Goal: Task Accomplishment & Management: Use online tool/utility

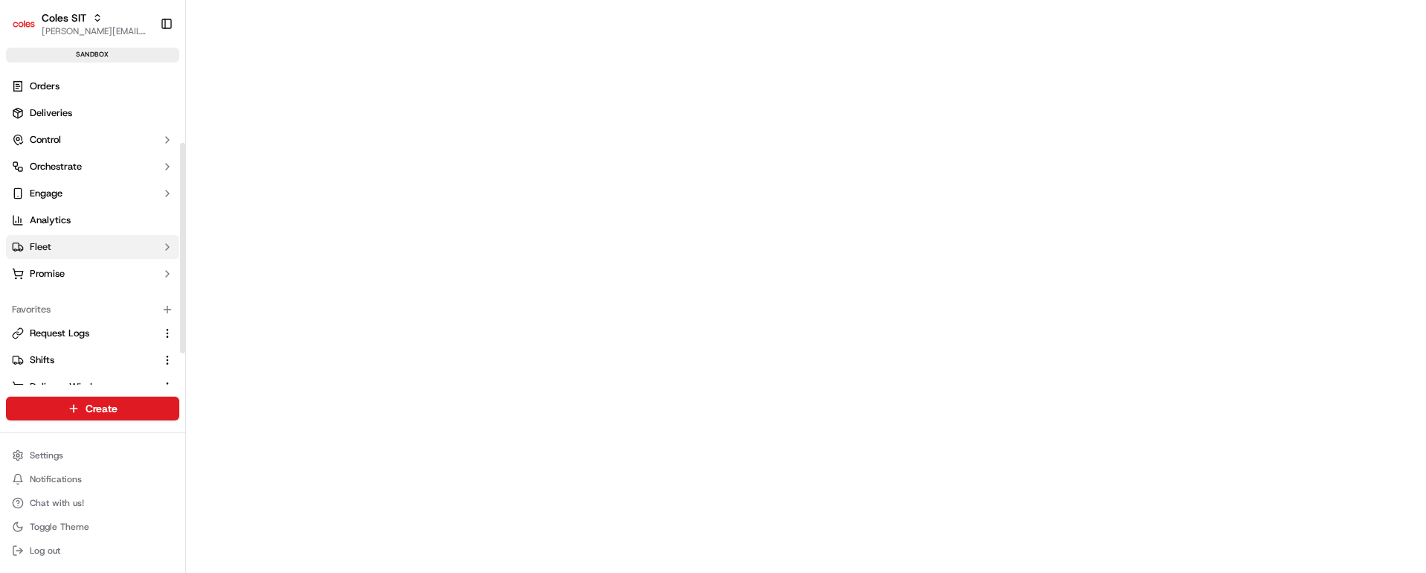
scroll to position [159, 0]
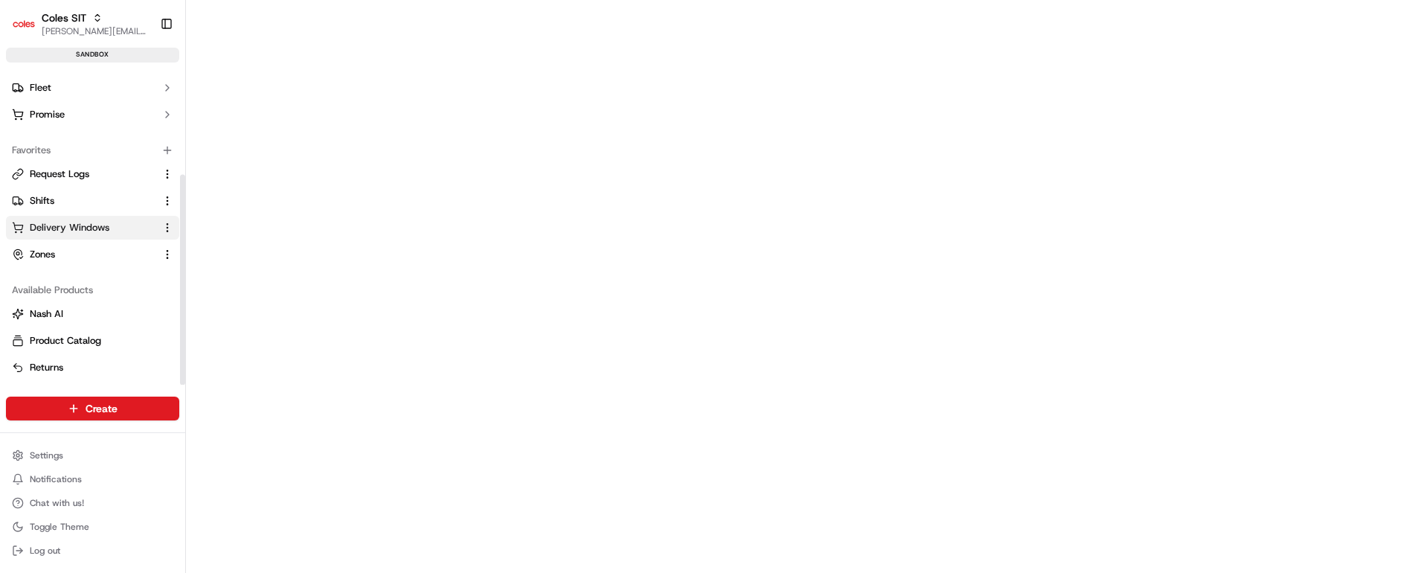
click at [77, 229] on span "Delivery Windows" at bounding box center [70, 227] width 80 height 13
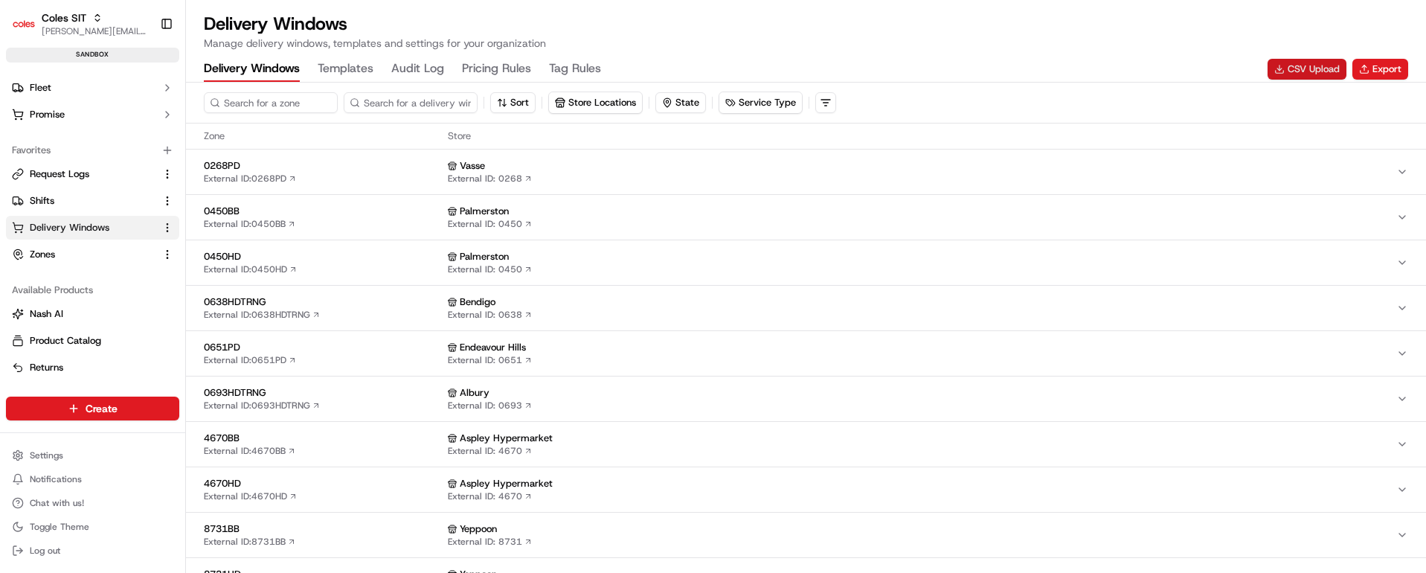
click at [1284, 68] on button "CSV Upload" at bounding box center [1306, 69] width 79 height 21
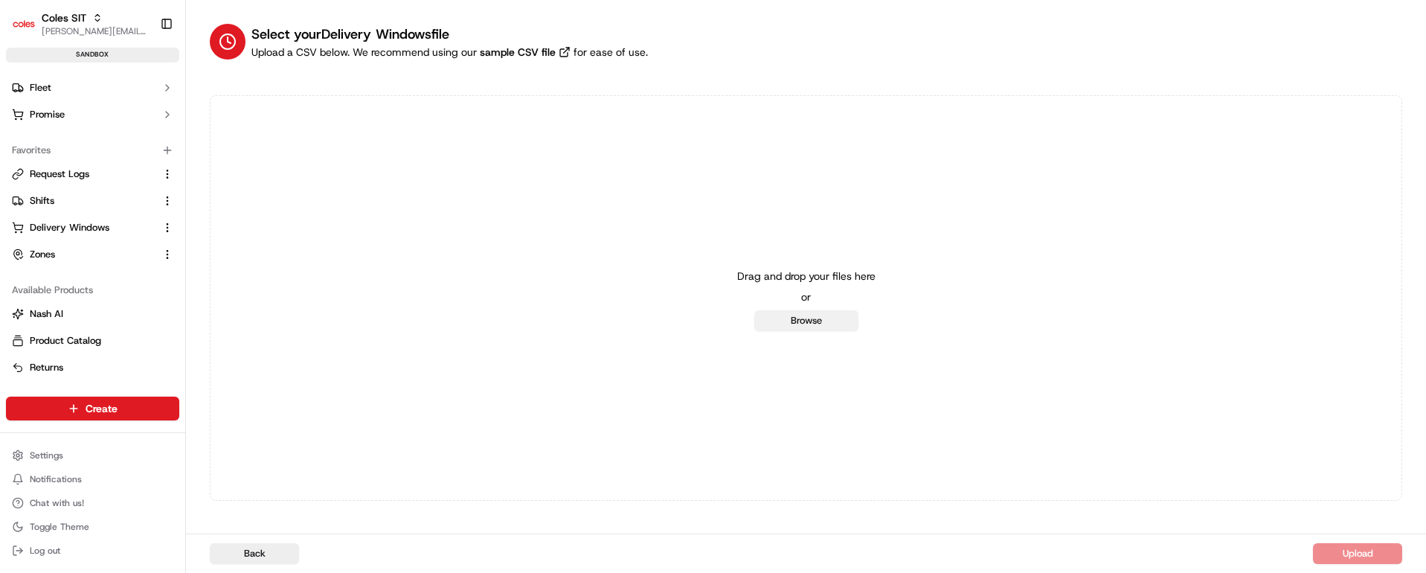
click at [796, 321] on button "Browse" at bounding box center [806, 320] width 104 height 21
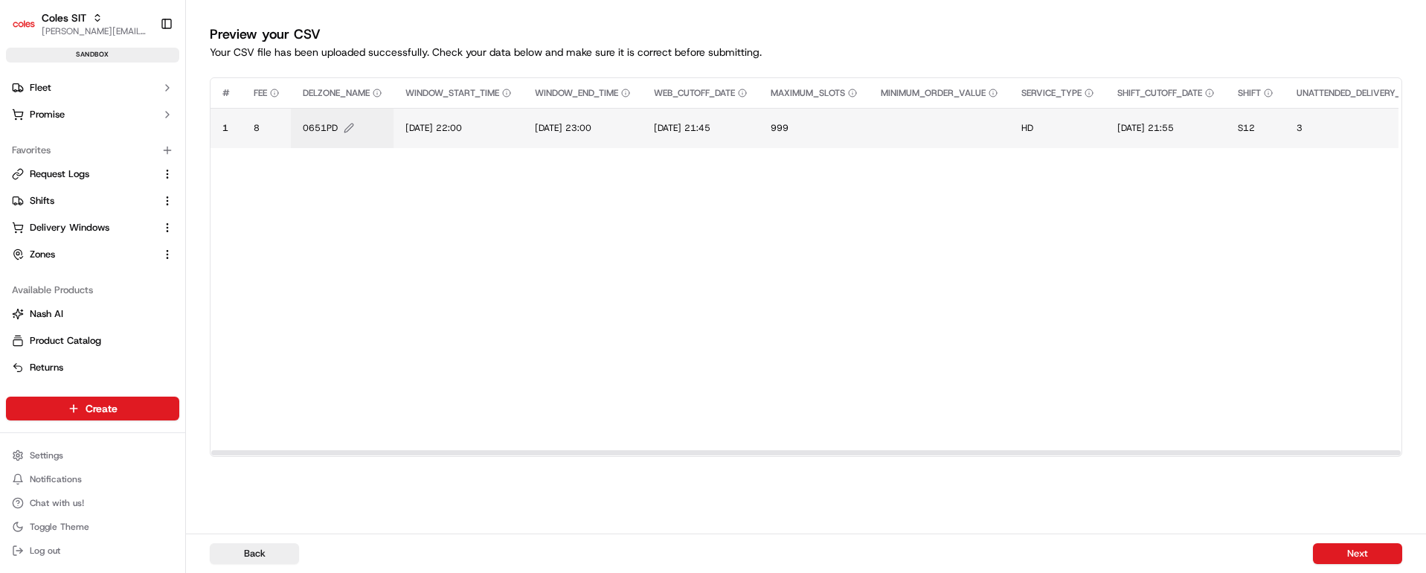
click at [333, 126] on span "0651PD" at bounding box center [320, 128] width 35 height 12
click at [333, 109] on input "0651PD" at bounding box center [392, 112] width 165 height 27
type input "4948HD"
click at [462, 115] on button at bounding box center [464, 112] width 21 height 27
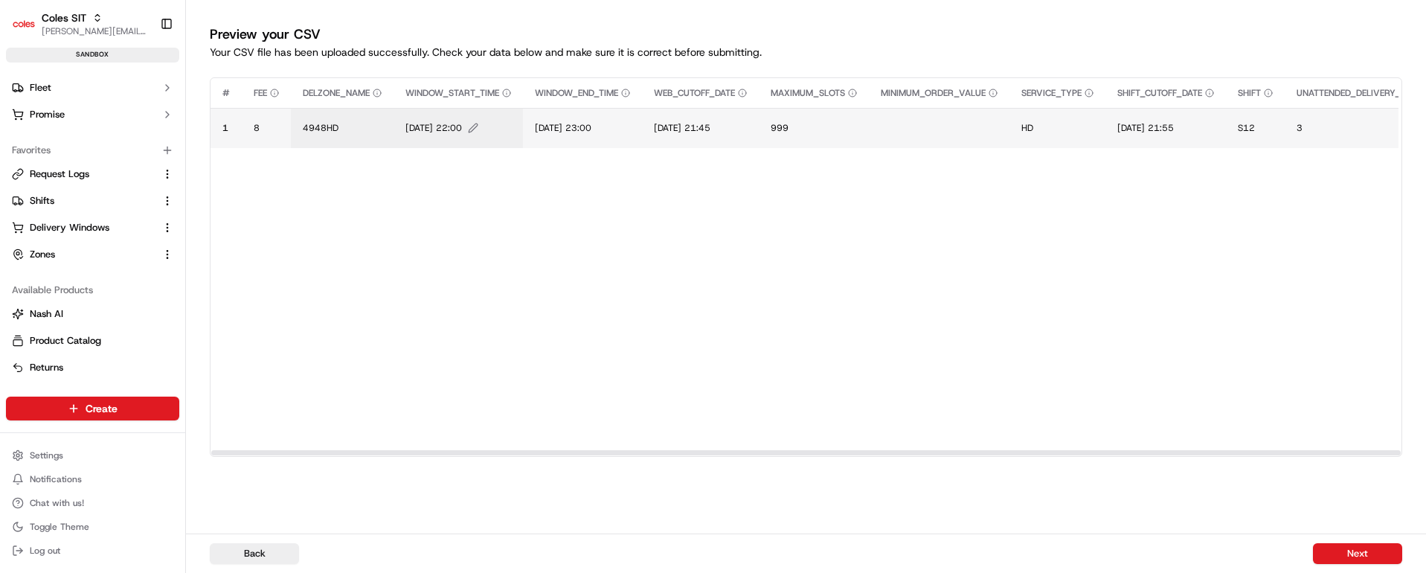
click at [428, 131] on span "[DATE] 22:00" at bounding box center [433, 128] width 57 height 12
click at [428, 109] on input "[DATE] 22:00" at bounding box center [496, 112] width 165 height 27
click at [445, 109] on input "[DATE] 22:00" at bounding box center [496, 112] width 165 height 27
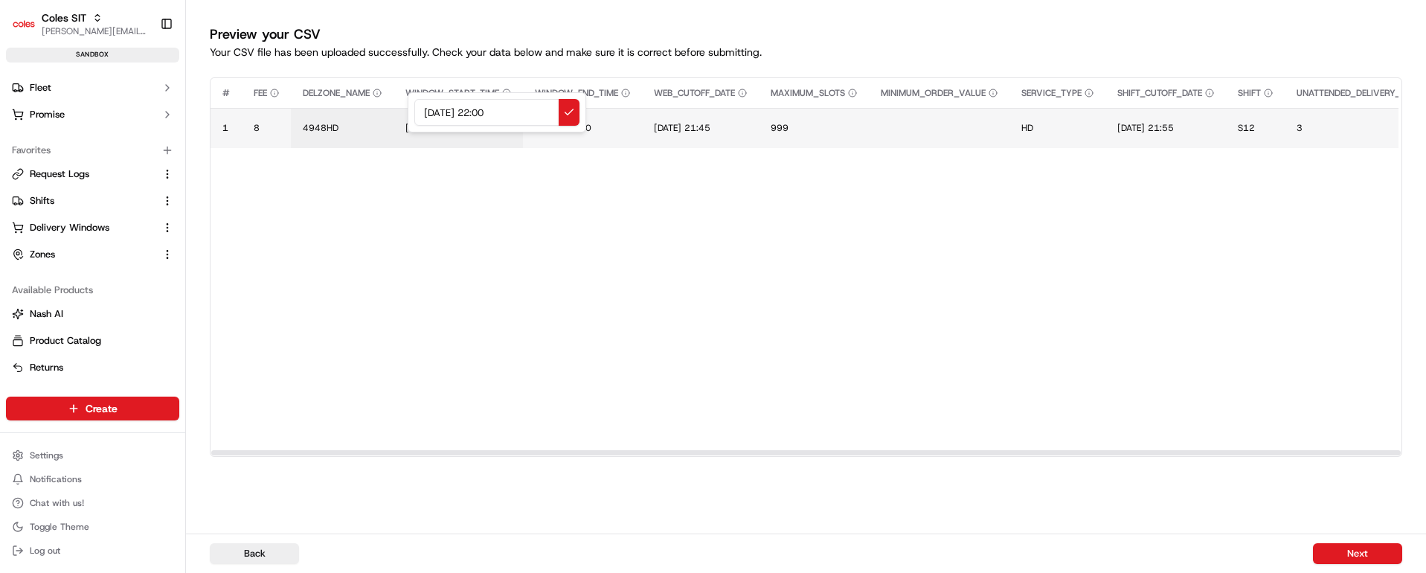
click at [492, 111] on input "[DATE] 22:00" at bounding box center [496, 112] width 165 height 27
drag, startPoint x: 533, startPoint y: 115, endPoint x: 393, endPoint y: 116, distance: 139.8
click at [408, 116] on div "[DATE] 20:00" at bounding box center [497, 112] width 178 height 40
type input "[DATE] 20:00"
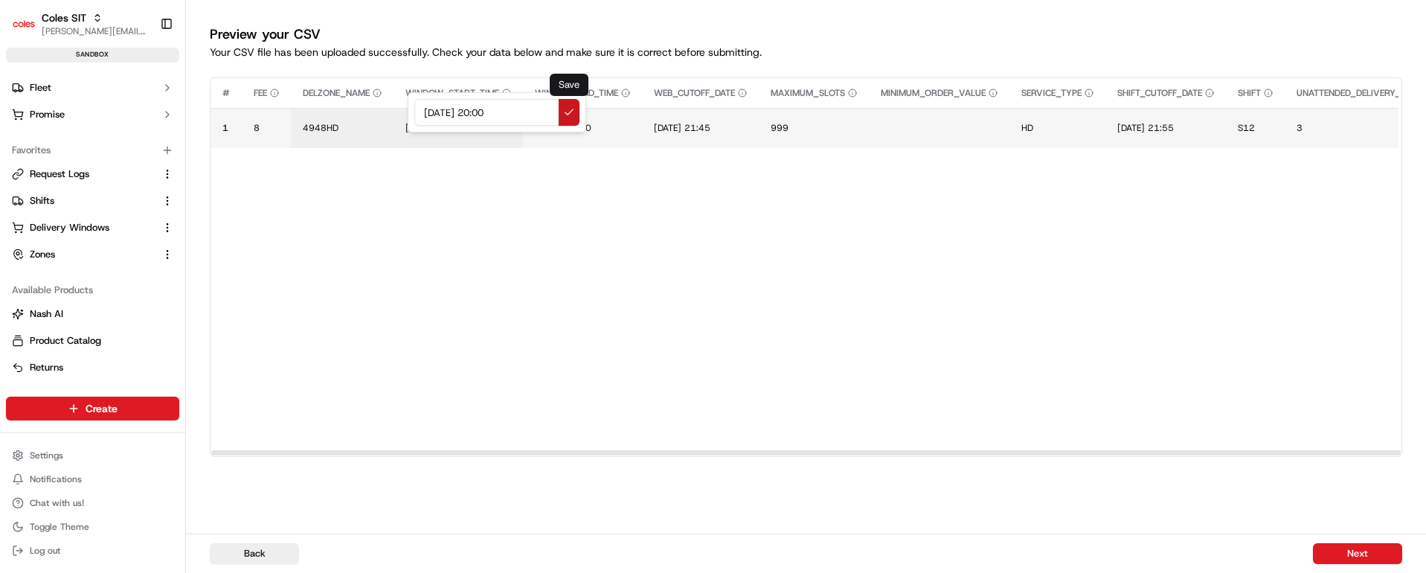
click at [567, 106] on button at bounding box center [568, 112] width 21 height 27
click at [579, 127] on span "[DATE] 23:00" at bounding box center [563, 128] width 57 height 12
drag, startPoint x: 652, startPoint y: 111, endPoint x: 526, endPoint y: 112, distance: 126.4
click at [538, 112] on div "[DATE] 23:00" at bounding box center [627, 112] width 178 height 40
click at [622, 116] on input "[DATE] 20:00" at bounding box center [627, 112] width 165 height 27
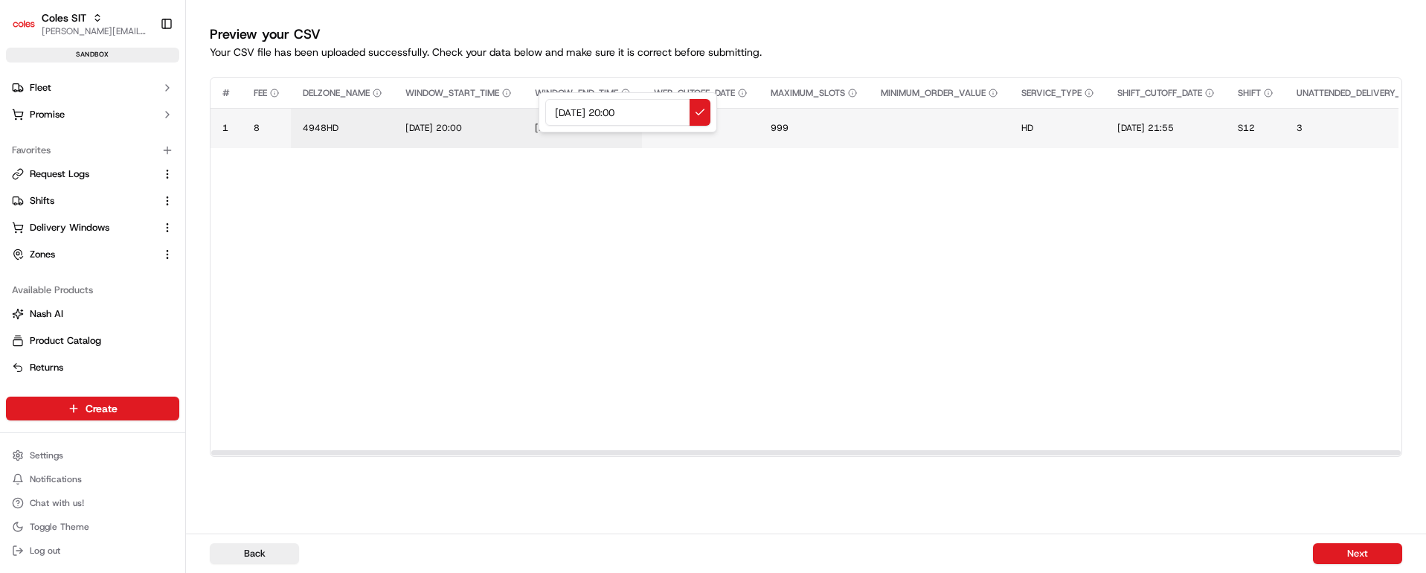
click at [622, 116] on input "[DATE] 20:00" at bounding box center [627, 112] width 165 height 27
type input "[DATE] 21:00"
click at [699, 112] on button at bounding box center [699, 112] width 21 height 27
click at [710, 126] on span "[DATE] 21:45" at bounding box center [682, 128] width 57 height 12
drag, startPoint x: 783, startPoint y: 109, endPoint x: 644, endPoint y: 107, distance: 139.1
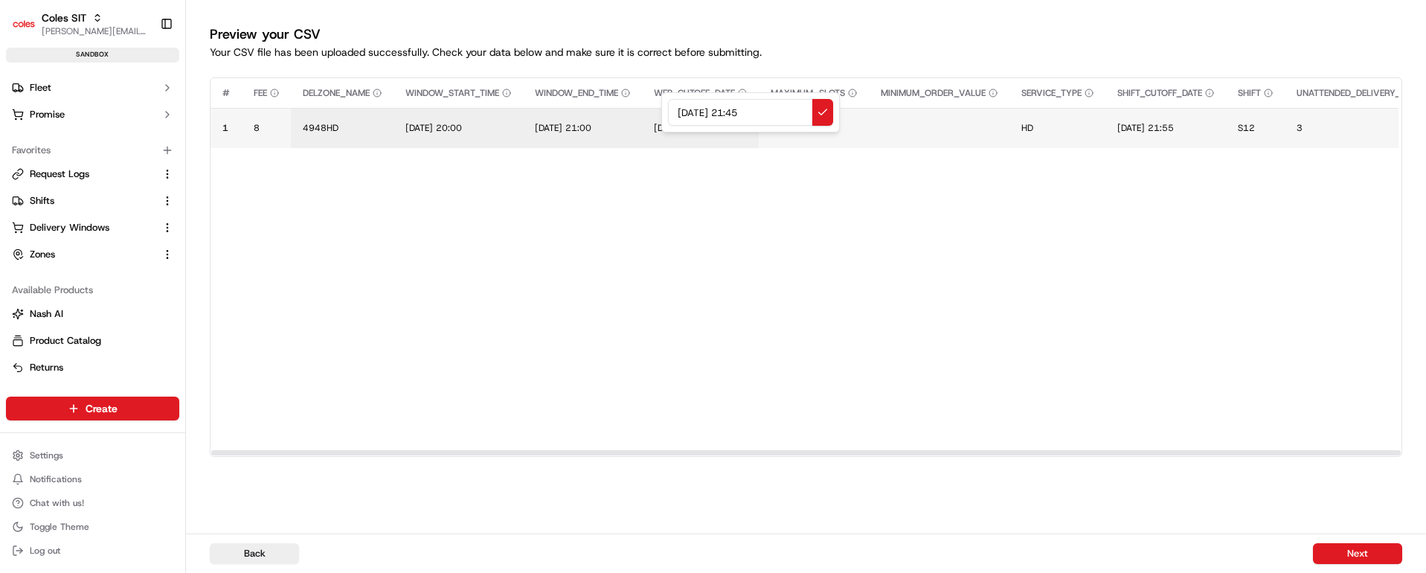
click at [661, 107] on div "[DATE] 21:45" at bounding box center [750, 112] width 178 height 40
click at [744, 112] on input "[DATE] 20:00" at bounding box center [750, 112] width 165 height 27
drag, startPoint x: 783, startPoint y: 111, endPoint x: 647, endPoint y: 108, distance: 136.1
click at [661, 108] on div "[DATE] 13:00" at bounding box center [750, 112] width 178 height 40
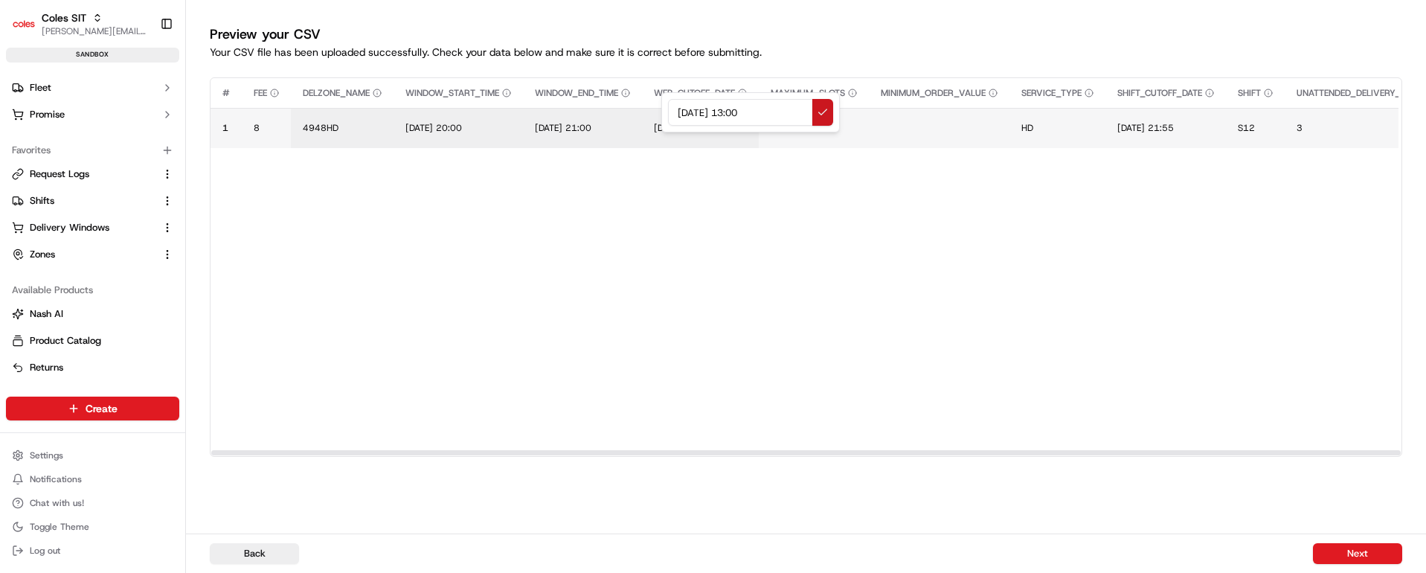
type input "[DATE] 13:00"
click at [822, 112] on button at bounding box center [822, 112] width 21 height 27
click at [1181, 118] on td "[DATE] 21:55" at bounding box center [1165, 128] width 120 height 40
click at [1173, 126] on span "[DATE] 21:55" at bounding box center [1145, 128] width 57 height 12
drag, startPoint x: 1247, startPoint y: 111, endPoint x: 1061, endPoint y: 101, distance: 186.2
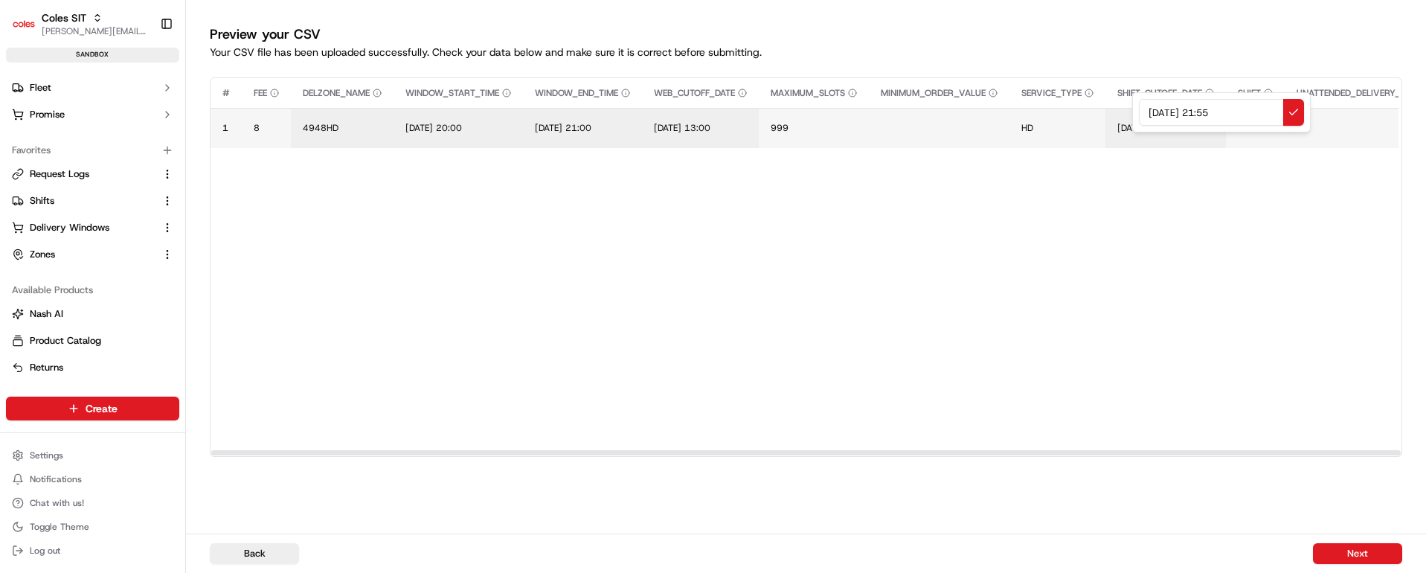
click at [1132, 101] on div "[DATE] 21:55" at bounding box center [1221, 112] width 178 height 40
click at [1233, 109] on input "[DATE] 13:00" at bounding box center [1221, 112] width 165 height 27
type input "[DATE] 13:10"
click at [1291, 112] on button at bounding box center [1293, 112] width 21 height 27
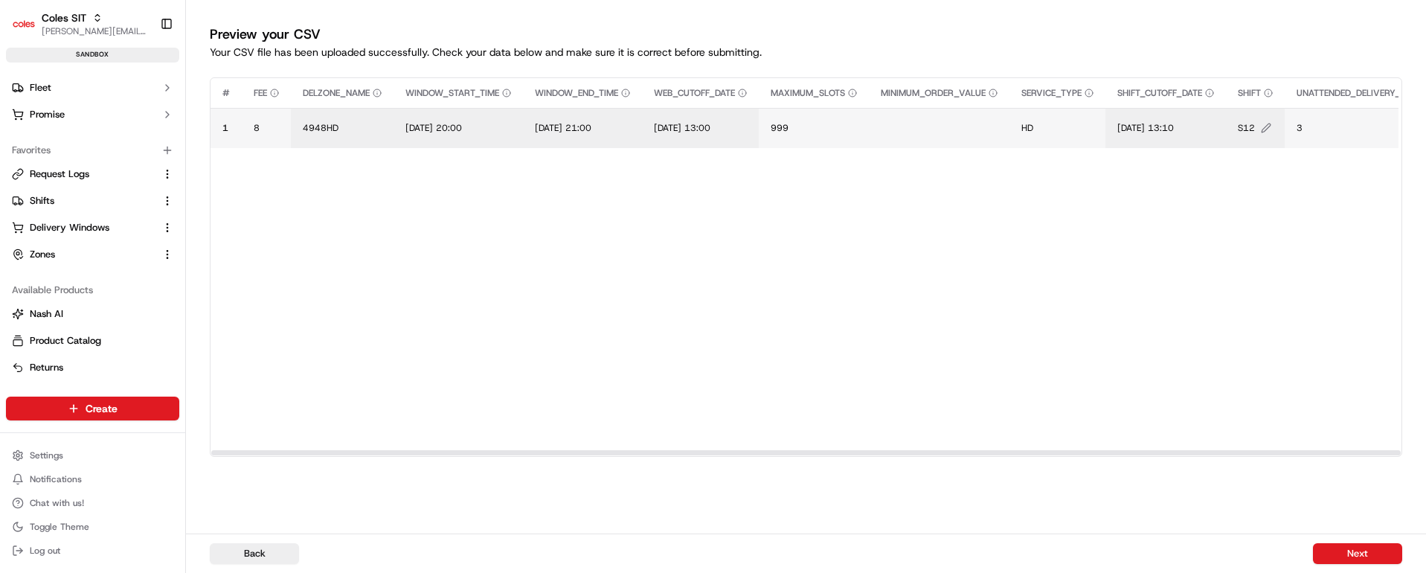
click at [1255, 123] on span "S12" at bounding box center [1245, 128] width 17 height 12
type input "S20"
click at [1414, 108] on button at bounding box center [1416, 112] width 21 height 27
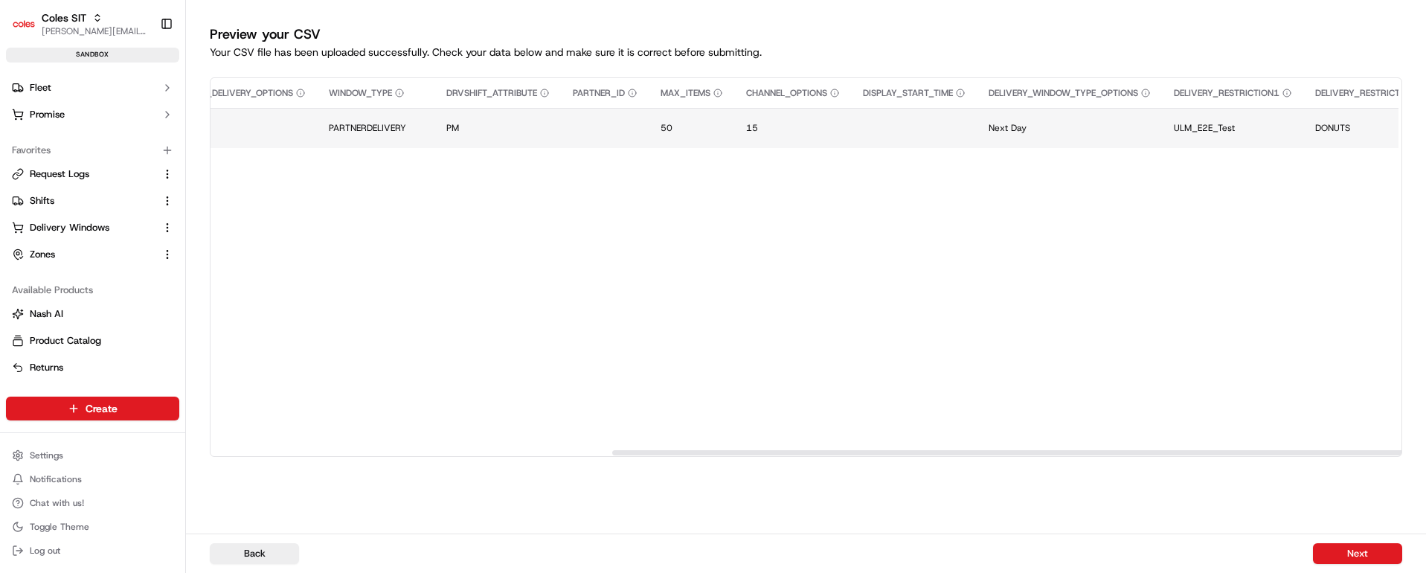
drag, startPoint x: 864, startPoint y: 450, endPoint x: 874, endPoint y: 322, distance: 128.3
click at [1264, 450] on div at bounding box center [1206, 452] width 1189 height 5
click at [376, 126] on span "PARTNERDELIVERY" at bounding box center [369, 128] width 77 height 12
click at [396, 114] on input "PARTNERDELIVERY" at bounding box center [440, 112] width 165 height 27
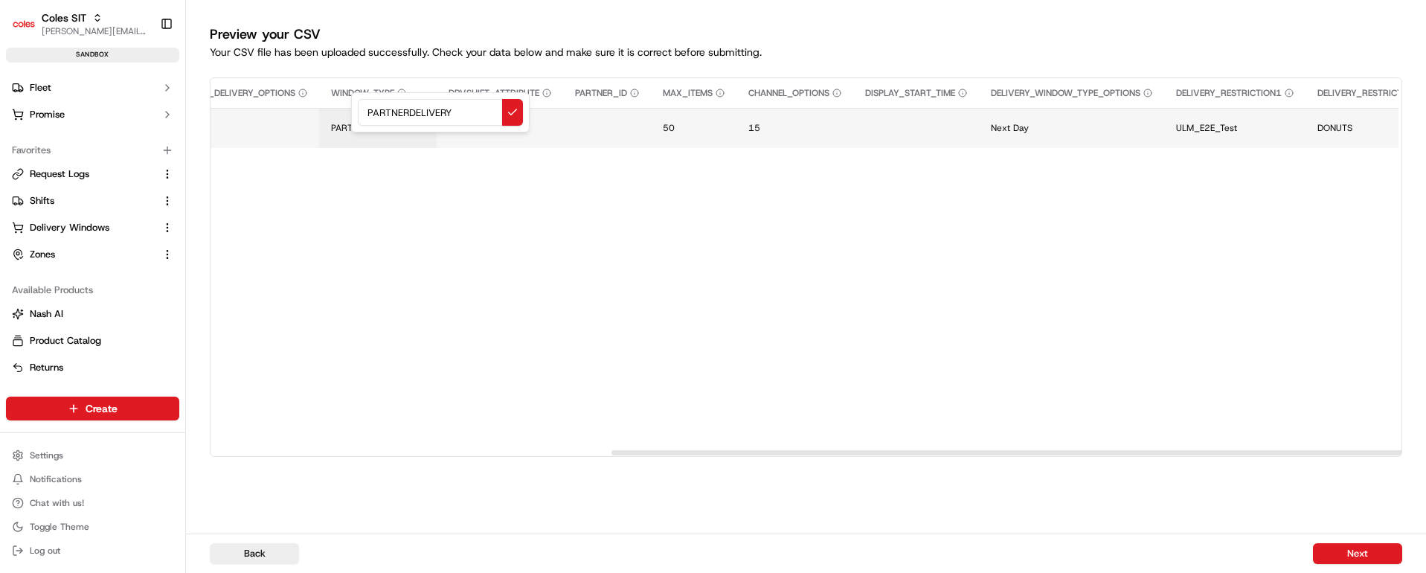
click at [396, 114] on input "PARTNERDELIVERY" at bounding box center [440, 112] width 165 height 27
click at [509, 116] on button at bounding box center [512, 112] width 21 height 27
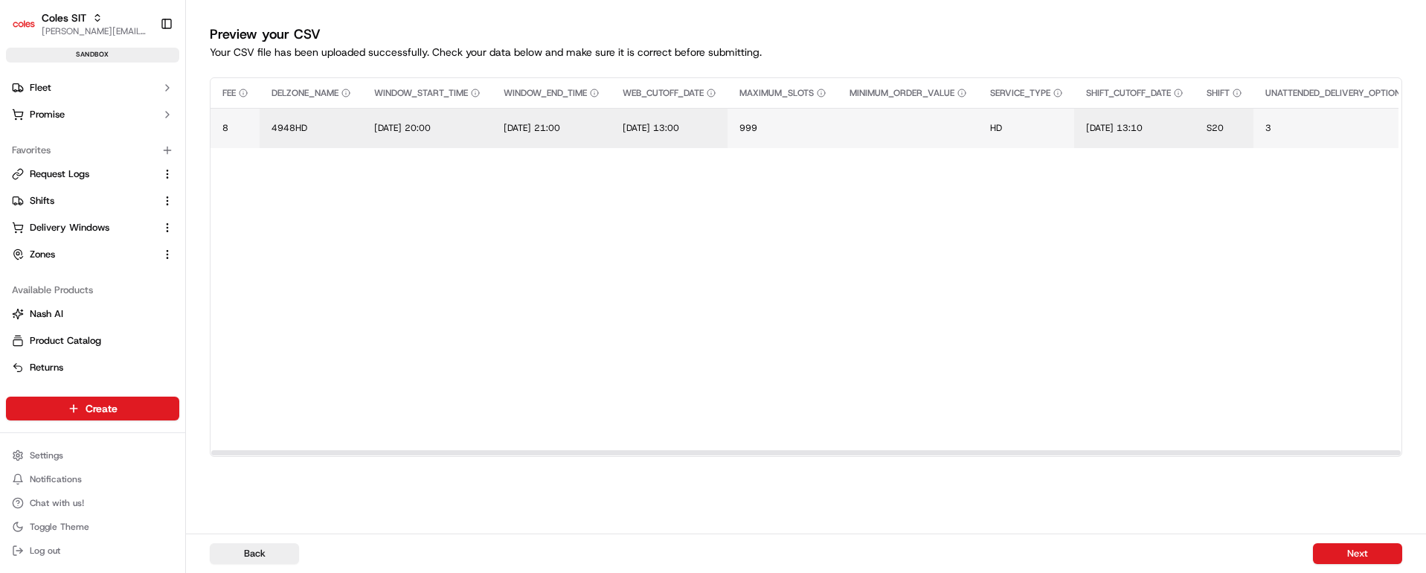
scroll to position [0, 0]
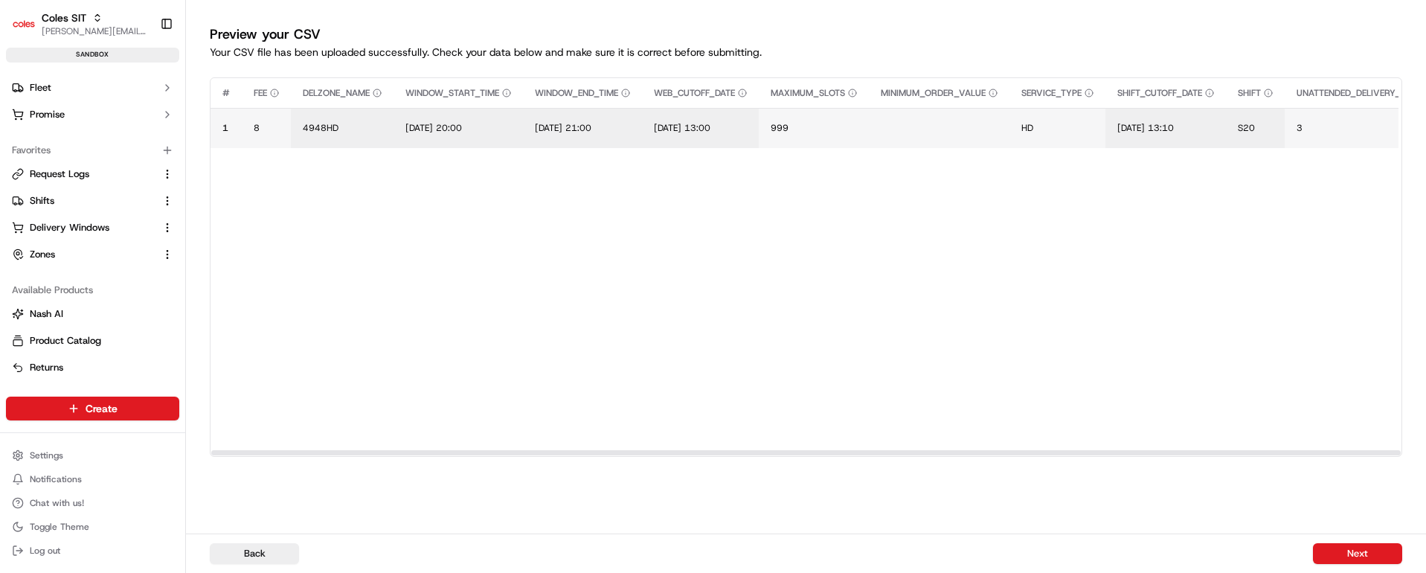
drag, startPoint x: 755, startPoint y: 454, endPoint x: 220, endPoint y: 463, distance: 534.8
click at [220, 455] on div at bounding box center [805, 452] width 1189 height 5
click at [1339, 547] on button "Next" at bounding box center [1357, 553] width 89 height 21
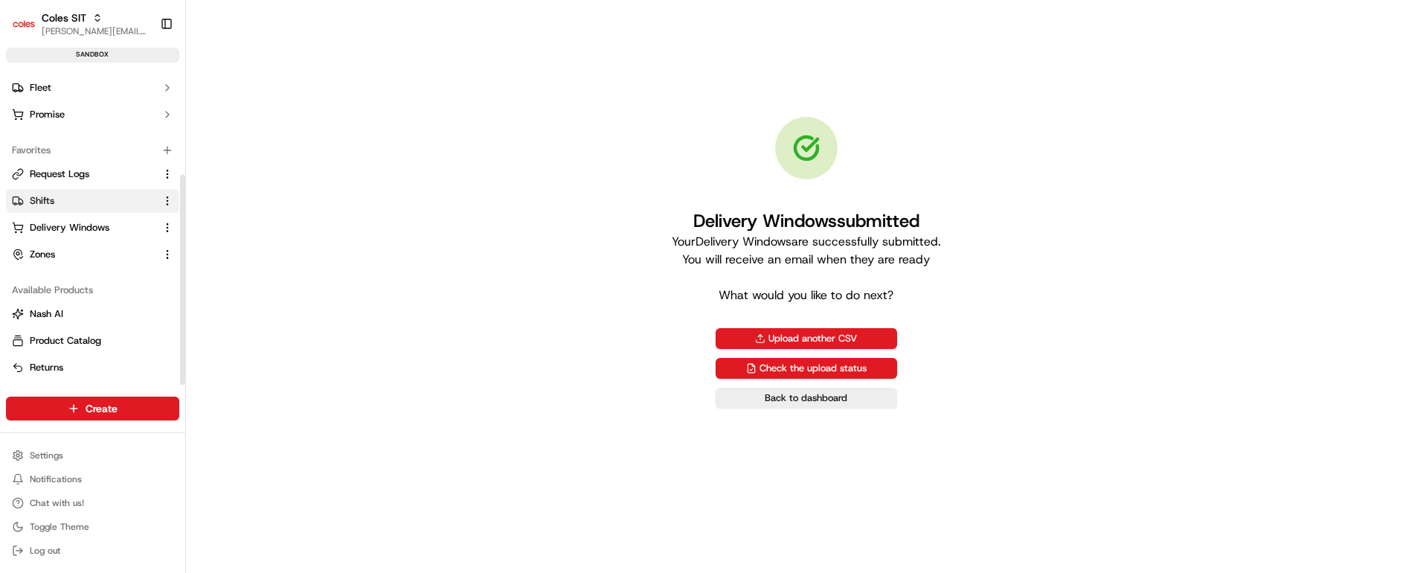
click at [62, 200] on link "Shifts" at bounding box center [84, 200] width 144 height 13
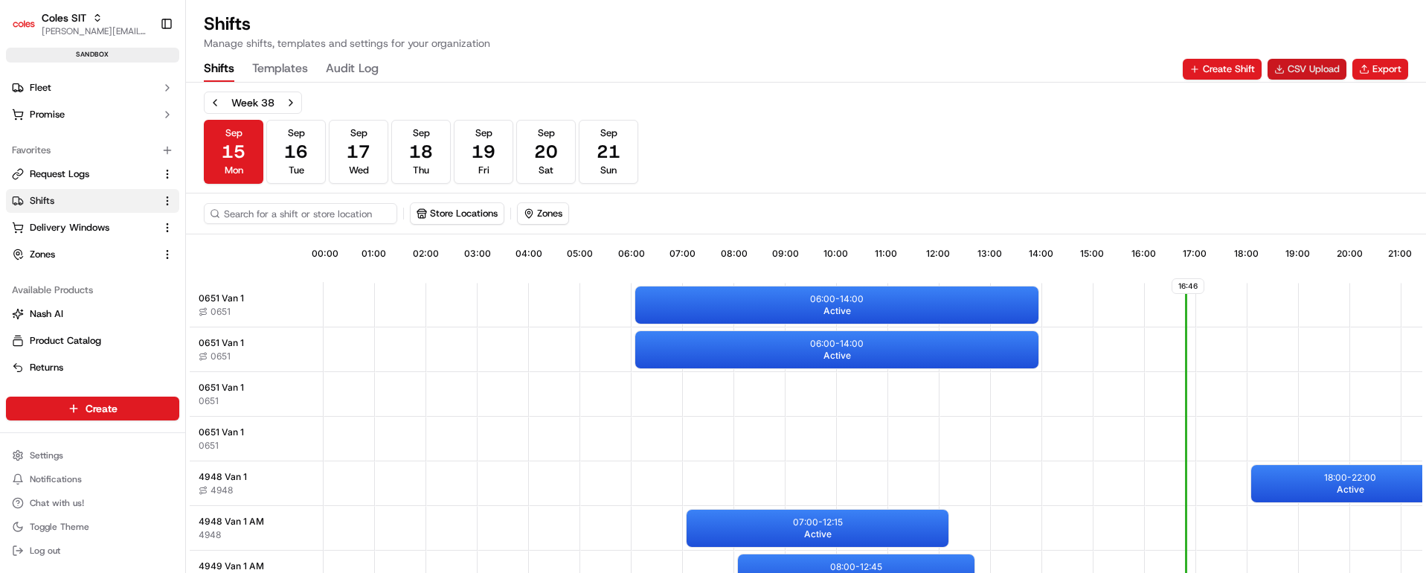
click at [1313, 62] on button "CSV Upload" at bounding box center [1306, 69] width 79 height 21
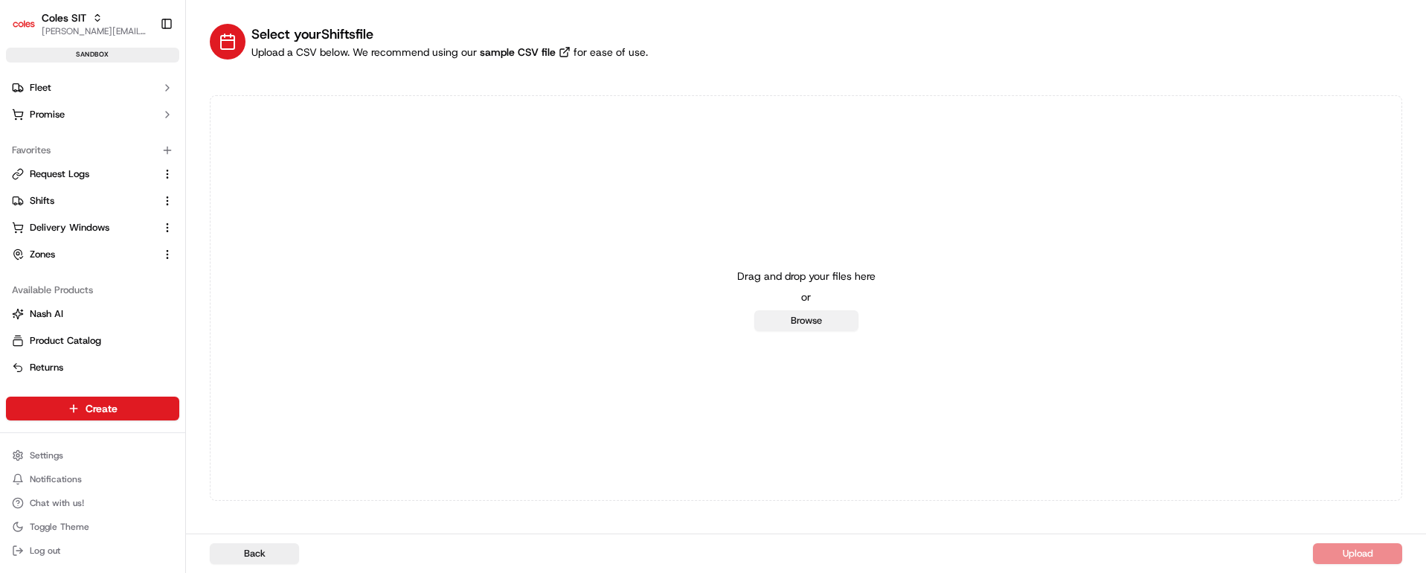
click at [820, 321] on button "Browse" at bounding box center [806, 320] width 104 height 21
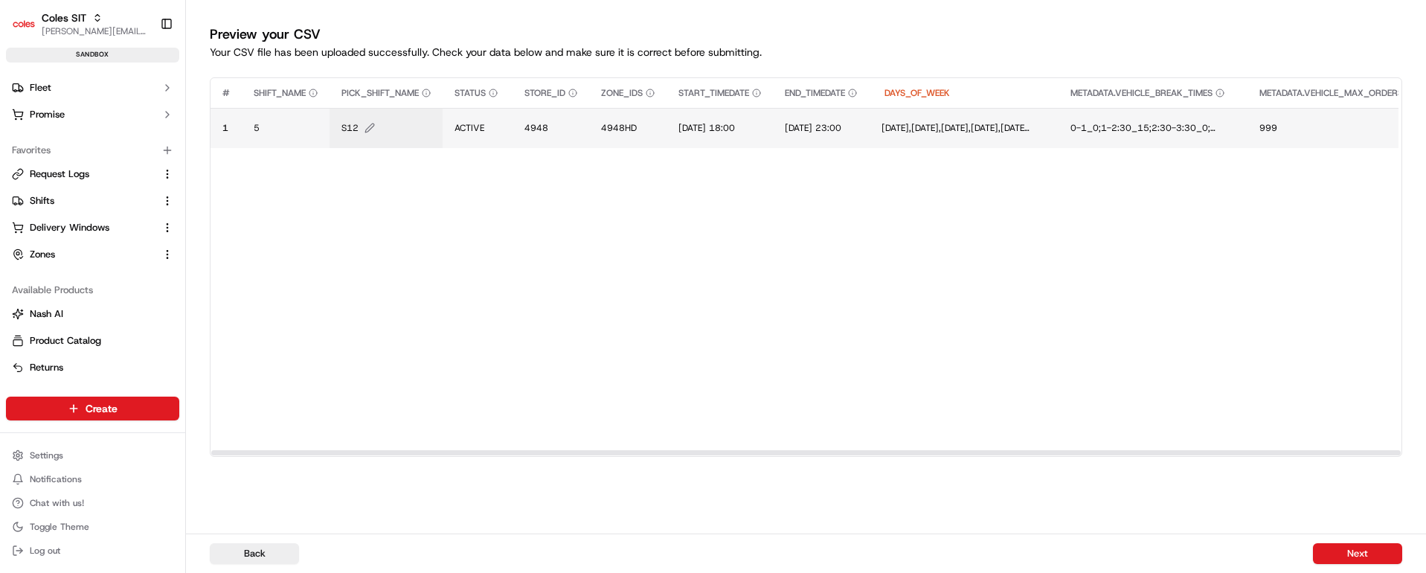
click at [350, 126] on span "S12" at bounding box center [349, 128] width 17 height 12
type input "S20"
click at [502, 109] on button at bounding box center [504, 112] width 21 height 27
click at [256, 125] on span "5" at bounding box center [257, 128] width 6 height 12
type input "4"
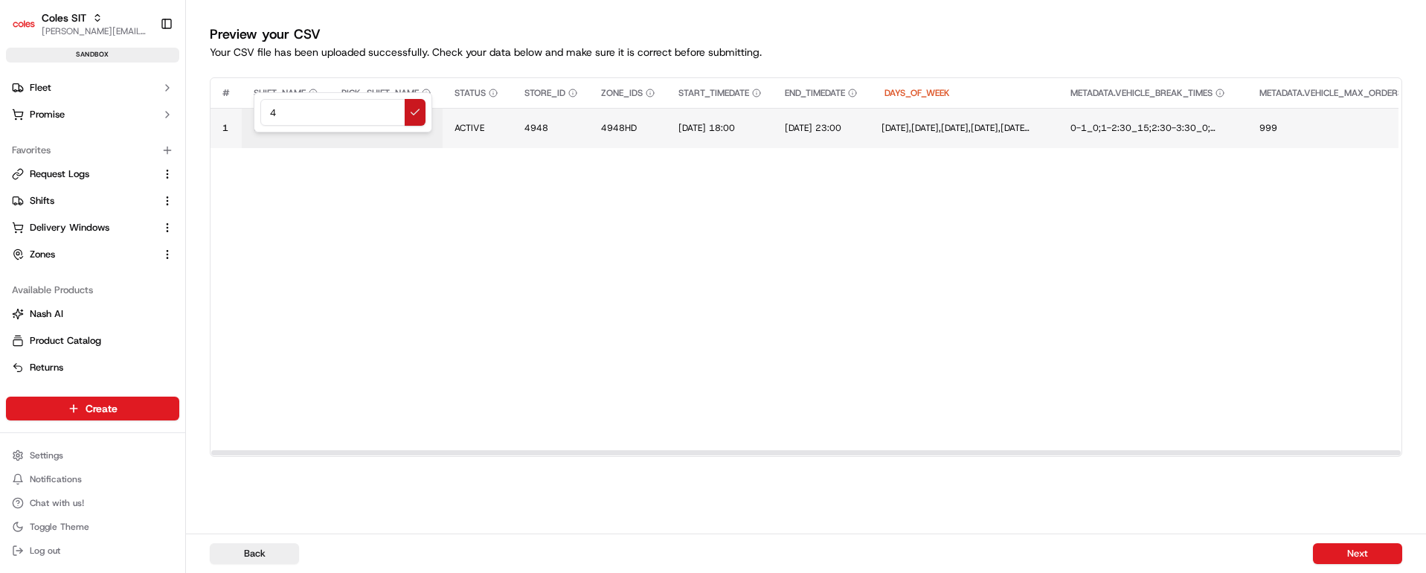
click at [411, 108] on button at bounding box center [415, 112] width 21 height 27
click at [539, 124] on span "4948" at bounding box center [536, 128] width 24 height 12
click at [687, 108] on button at bounding box center [687, 112] width 21 height 27
click at [719, 129] on span "[DATE] 18:00" at bounding box center [706, 128] width 57 height 12
drag, startPoint x: 798, startPoint y: 112, endPoint x: 668, endPoint y: 112, distance: 130.1
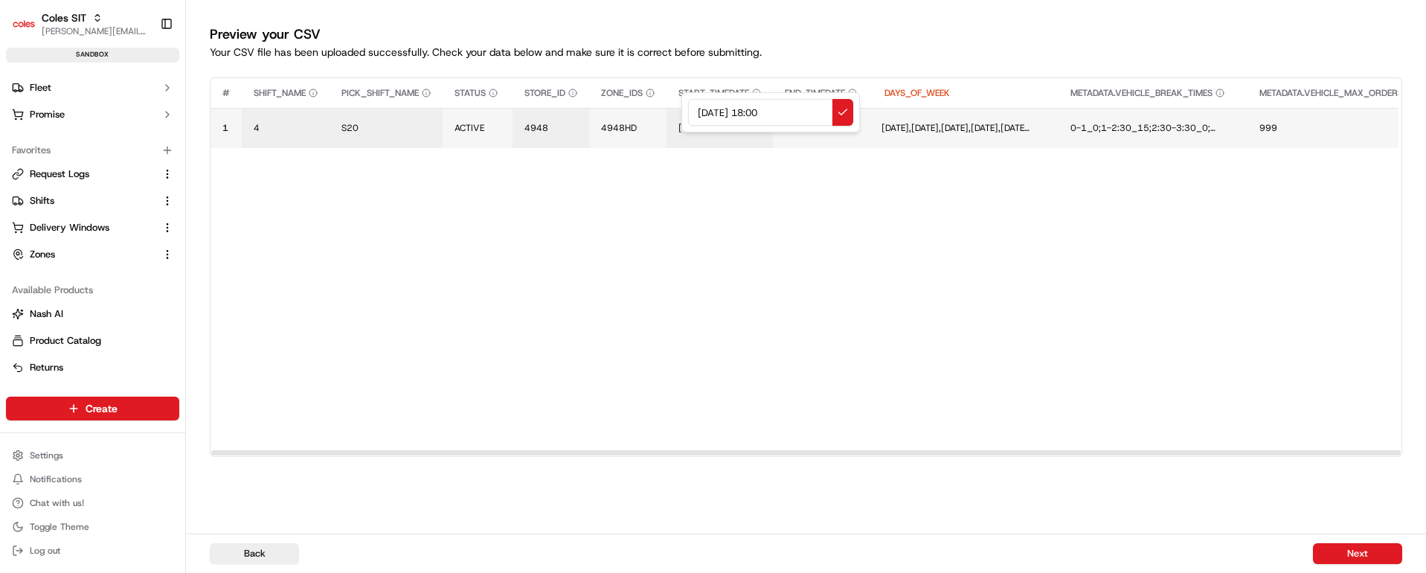
click at [681, 112] on div "[DATE] 18:00" at bounding box center [770, 112] width 178 height 40
click at [764, 110] on input "[DATE] 13:00" at bounding box center [770, 112] width 165 height 27
click at [783, 112] on input "[DATE] 19:00" at bounding box center [770, 112] width 165 height 27
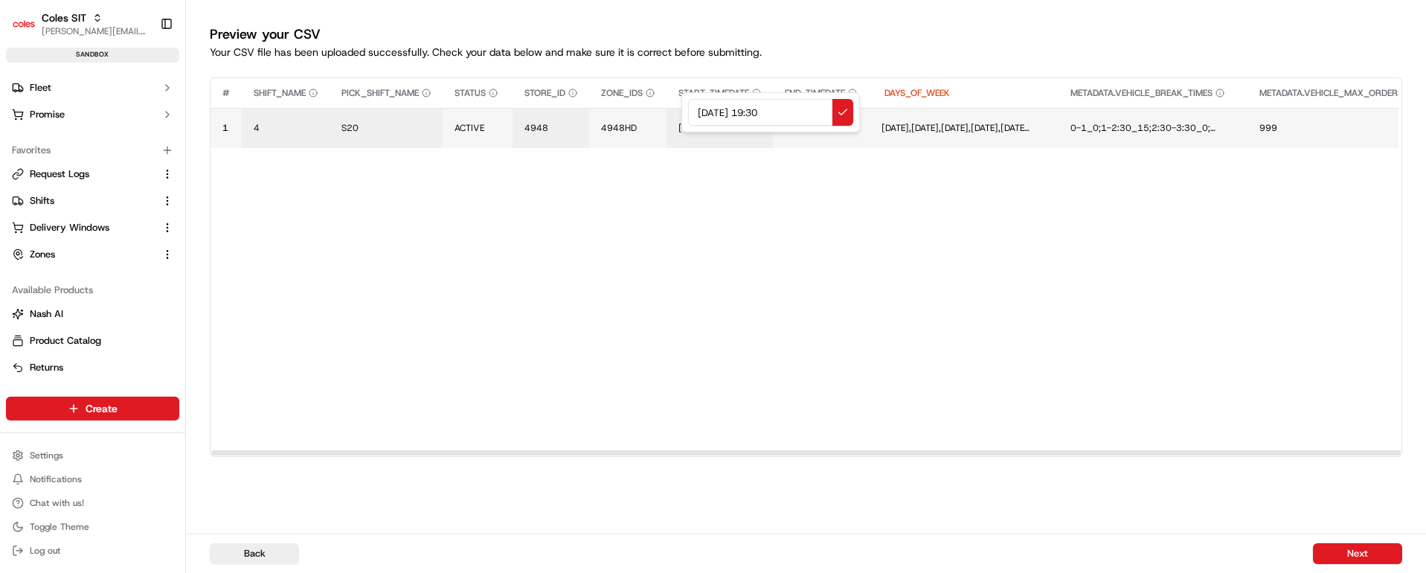
drag, startPoint x: 799, startPoint y: 114, endPoint x: 630, endPoint y: 115, distance: 168.8
click at [681, 115] on div "[DATE] 19:30" at bounding box center [770, 112] width 178 height 40
type input "[DATE] 19:30"
click at [842, 113] on button at bounding box center [842, 112] width 21 height 27
click at [846, 126] on span "[DATE] 23:00" at bounding box center [818, 128] width 57 height 12
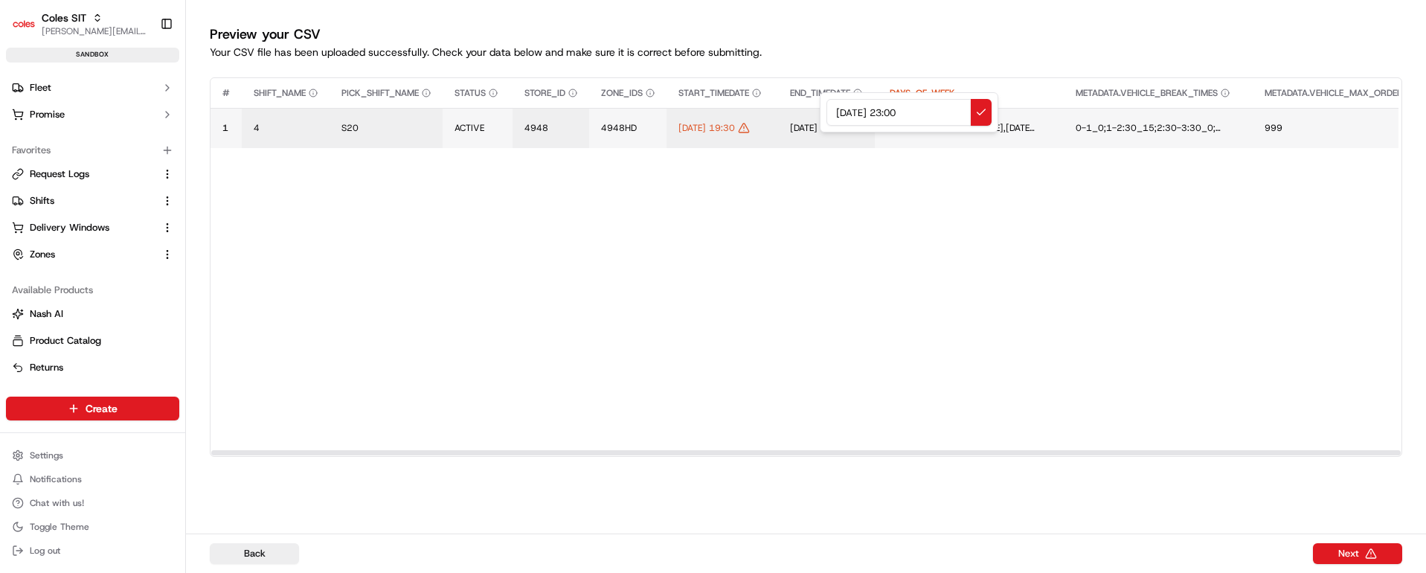
drag, startPoint x: 935, startPoint y: 111, endPoint x: 779, endPoint y: 103, distance: 156.4
click at [820, 106] on div "[DATE] 23:00" at bounding box center [909, 112] width 178 height 40
click at [905, 112] on input "[DATE] 19:30" at bounding box center [908, 112] width 165 height 27
type input "[DATE] 21:30"
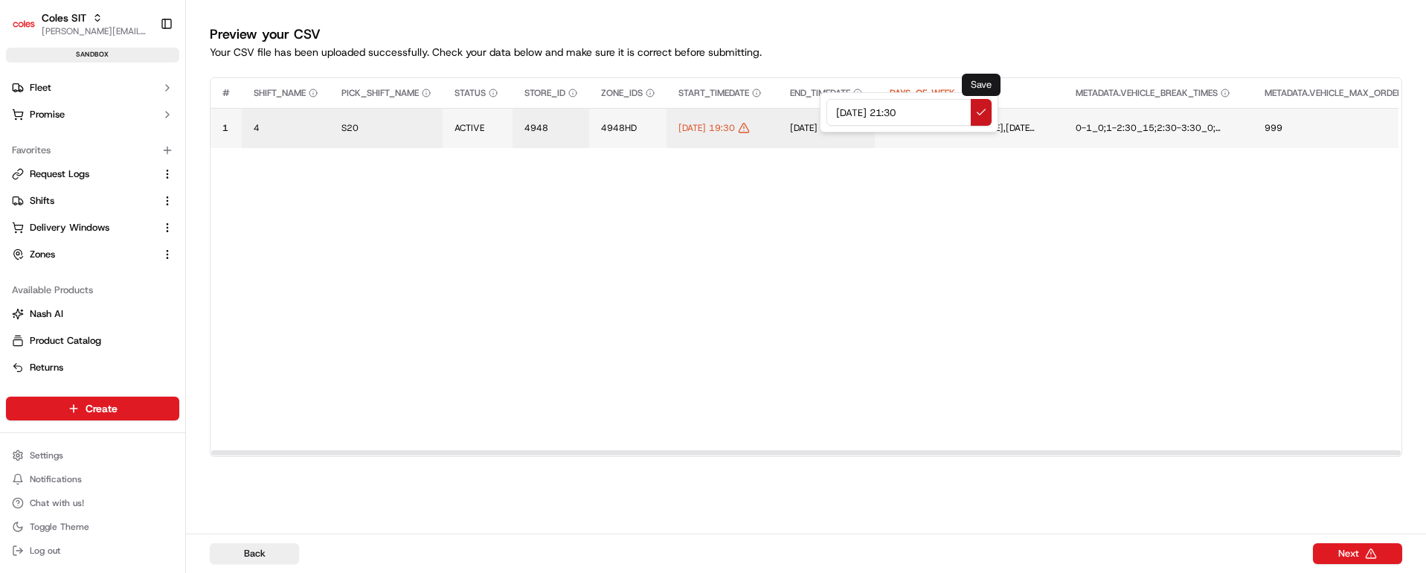
click at [976, 109] on button at bounding box center [980, 112] width 21 height 27
click at [319, 450] on div at bounding box center [805, 452] width 1189 height 5
click at [1377, 553] on button "Next" at bounding box center [1357, 553] width 89 height 21
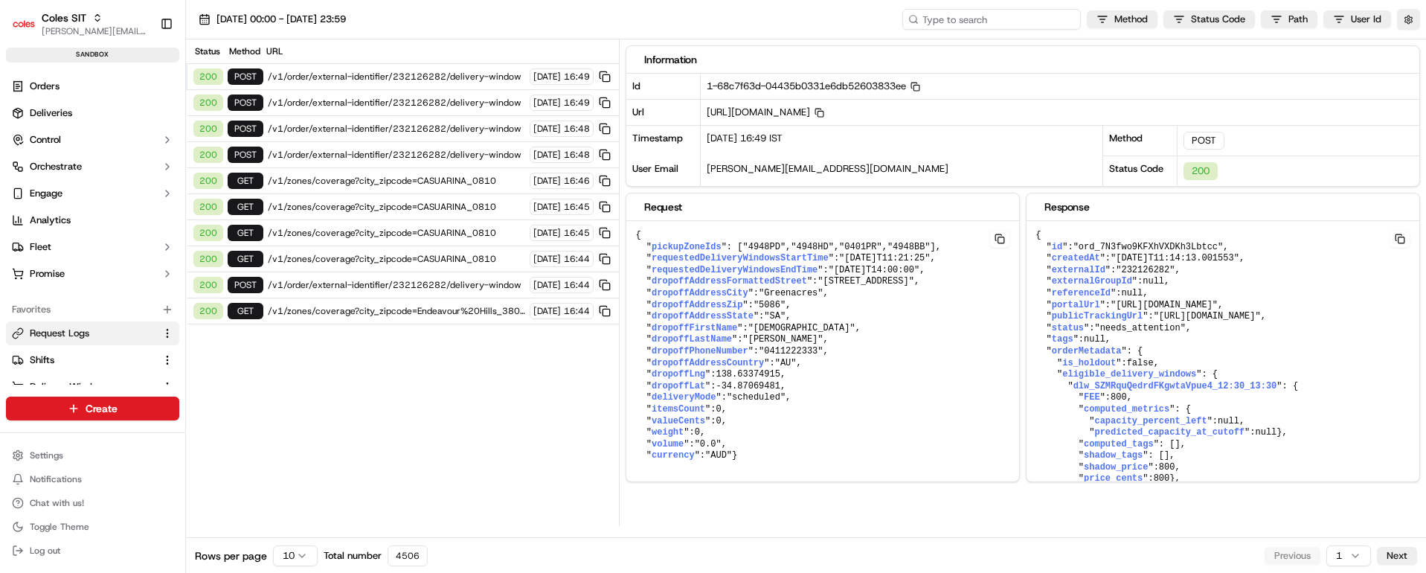
click at [1018, 16] on input at bounding box center [991, 19] width 178 height 21
click at [443, 153] on span "/v1/order/external-identifier/232126282/delivery-window" at bounding box center [396, 155] width 257 height 12
click at [986, 19] on input at bounding box center [991, 19] width 178 height 21
paste input "1-68c7f63d-04435b0331e6db52603833ee"
type input "1-68c7f63d-04435b0331e6db52603833ee"
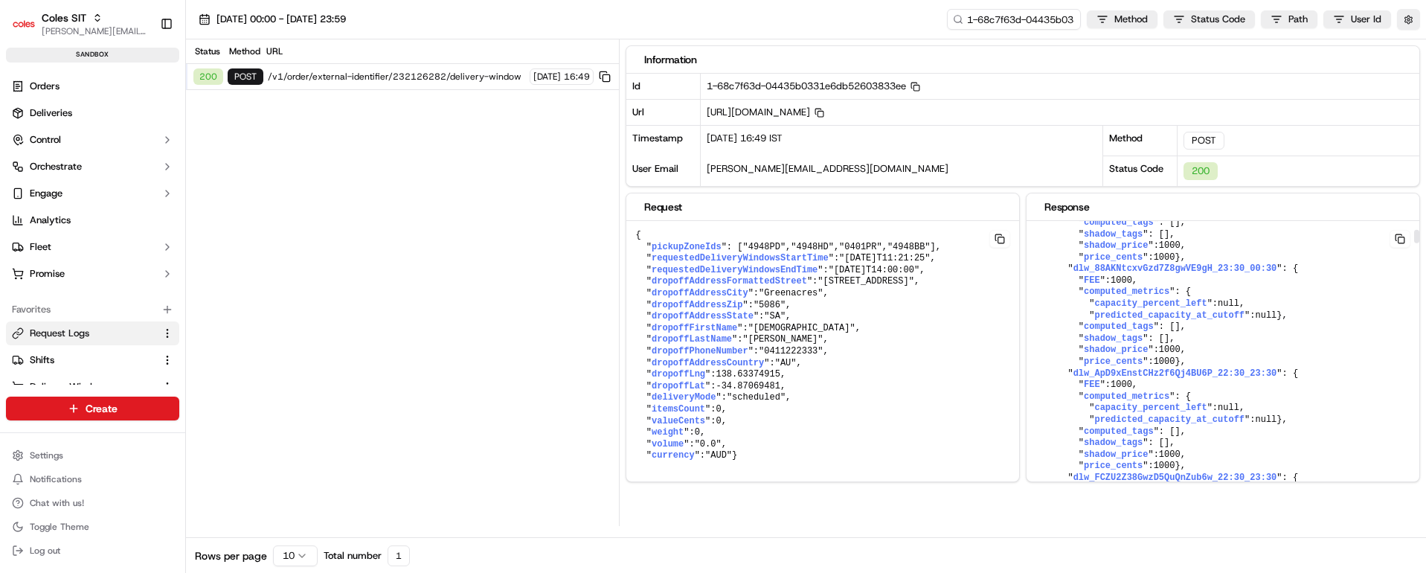
scroll to position [446, 0]
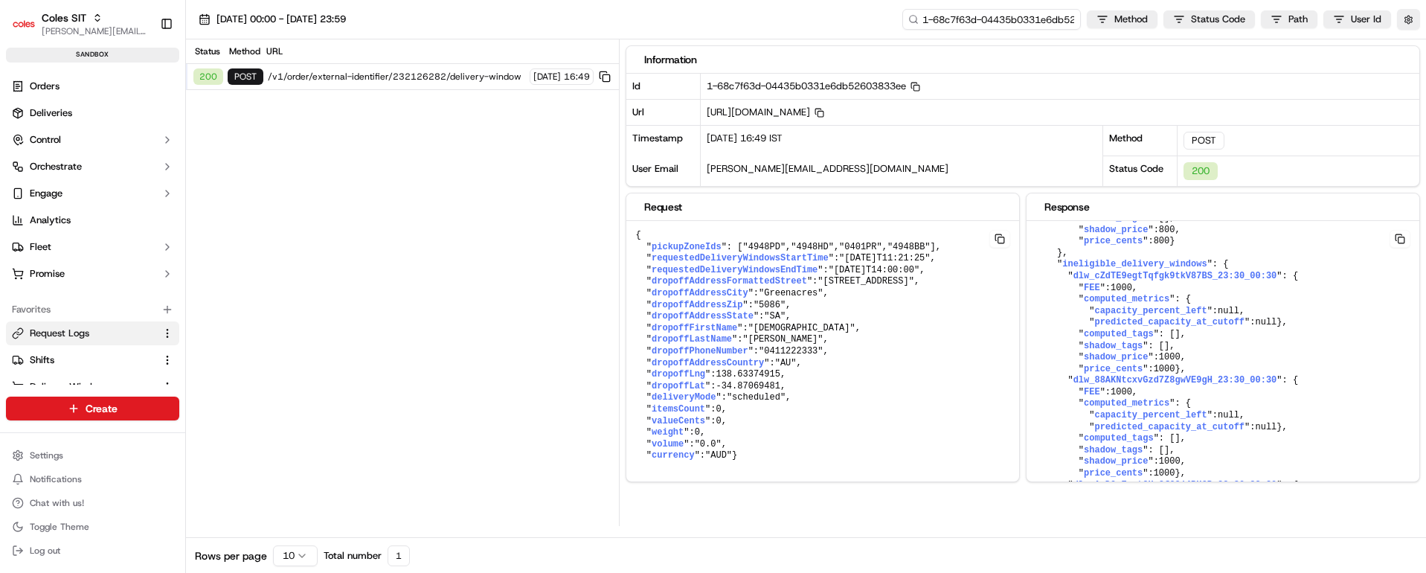
click at [993, 16] on input "1-68c7f63d-04435b0331e6db52603833ee" at bounding box center [991, 19] width 178 height 21
paste input "713-462f407c37f5136f2ba2e8f"
type input "1-68c7f713-462f407c37f5136f2ba2e8fe"
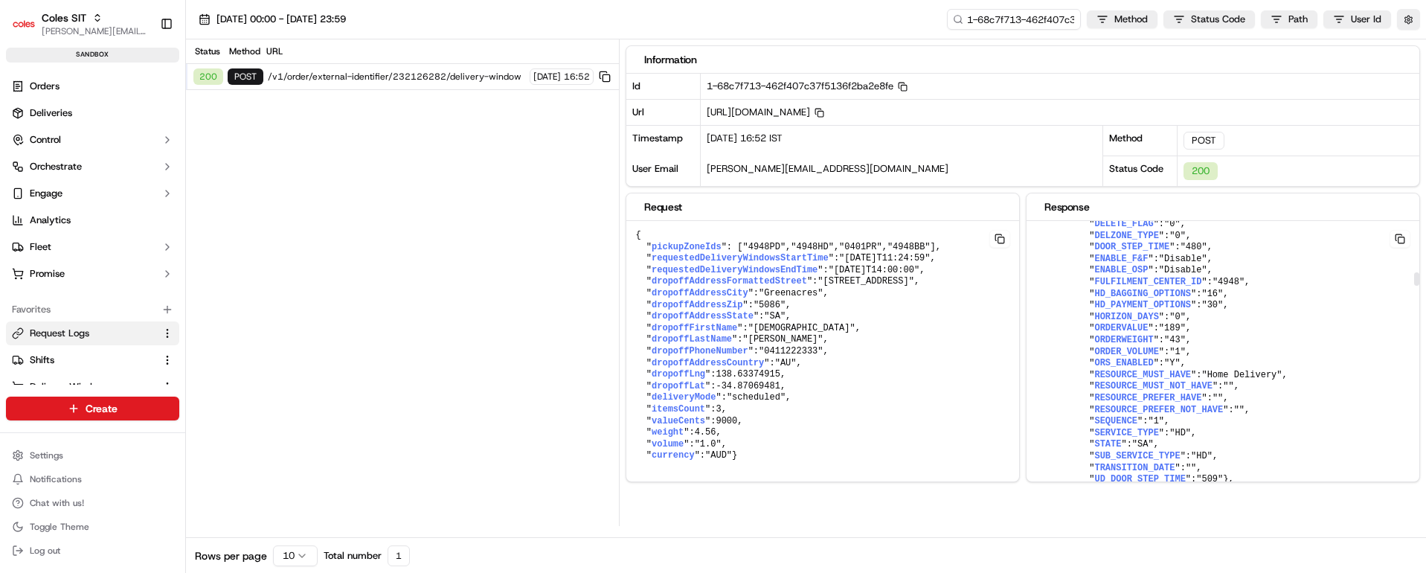
scroll to position [3346, 0]
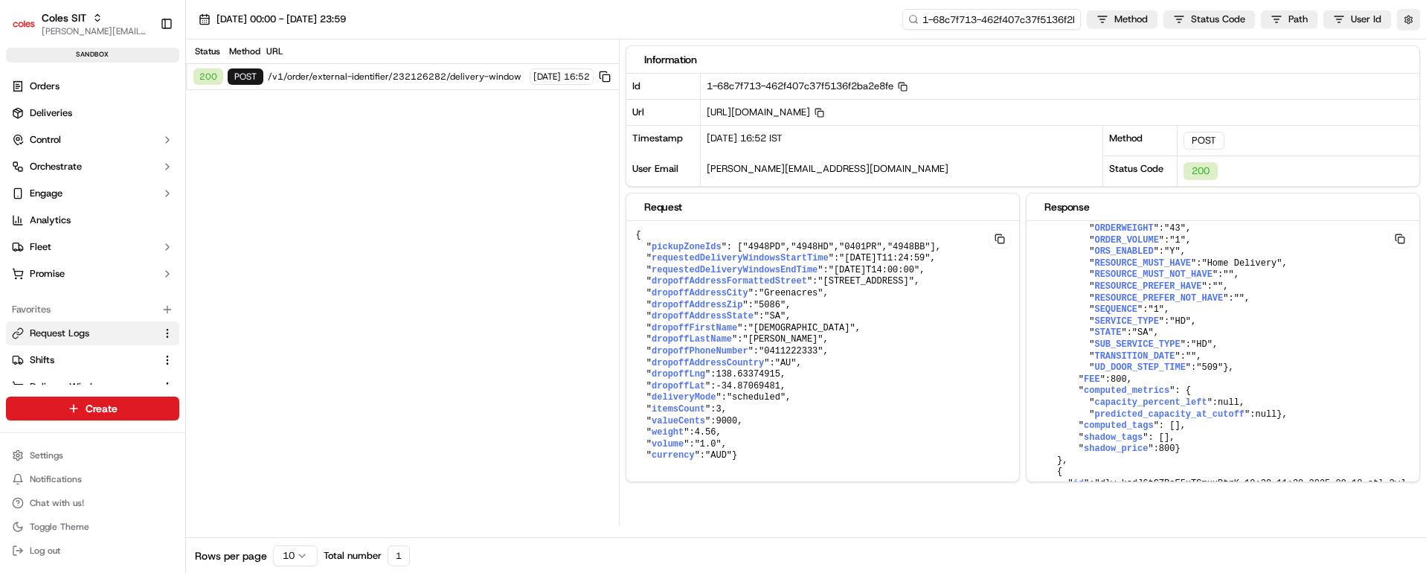
click at [1020, 16] on input "1-68c7f713-462f407c37f5136f2ba2e8fe" at bounding box center [991, 19] width 178 height 21
click at [1001, 236] on button at bounding box center [999, 239] width 21 height 18
click at [997, 237] on button at bounding box center [999, 239] width 21 height 18
